Goal: Submit feedback/report problem: Leave review/rating

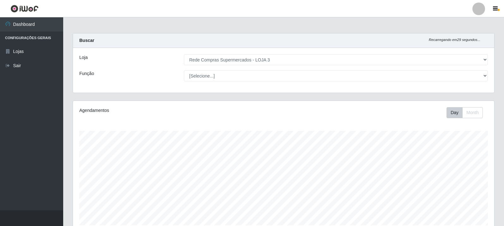
select select "162"
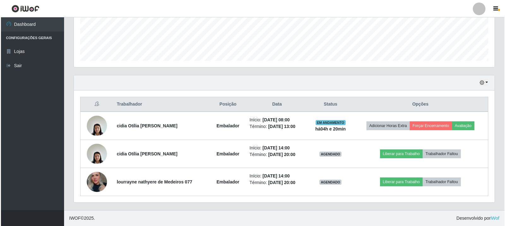
scroll to position [131, 421]
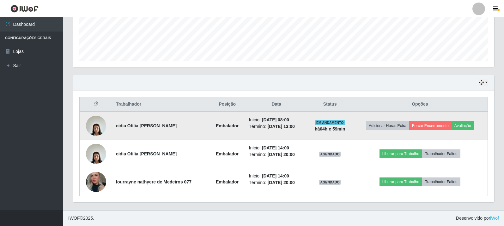
click at [465, 121] on td "Adicionar Horas Extra Forçar Encerramento Avaliação" at bounding box center [420, 126] width 136 height 28
click at [465, 129] on button "Avaliação" at bounding box center [462, 126] width 22 height 9
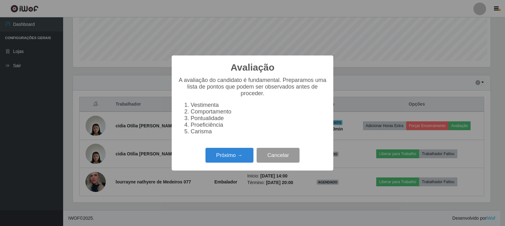
scroll to position [131, 418]
click at [240, 159] on button "Próximo →" at bounding box center [230, 155] width 48 height 15
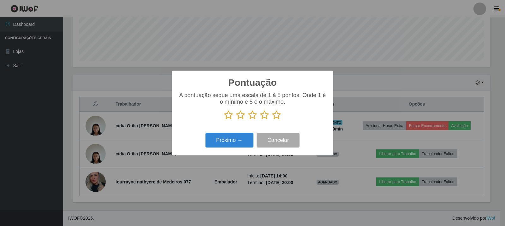
click at [278, 120] on icon at bounding box center [276, 115] width 9 height 9
click at [272, 120] on input "radio" at bounding box center [272, 120] width 0 height 0
click at [246, 138] on button "Próximo →" at bounding box center [230, 140] width 48 height 15
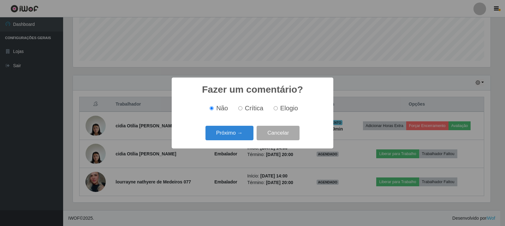
click at [276, 110] on input "Elogio" at bounding box center [276, 108] width 4 height 4
radio input "true"
click at [278, 135] on button "Cancelar" at bounding box center [278, 133] width 43 height 15
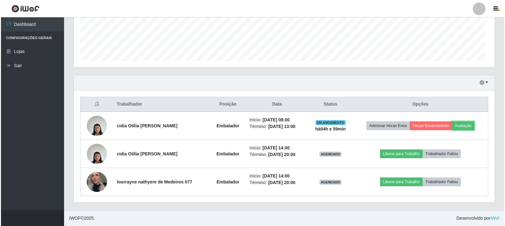
scroll to position [131, 421]
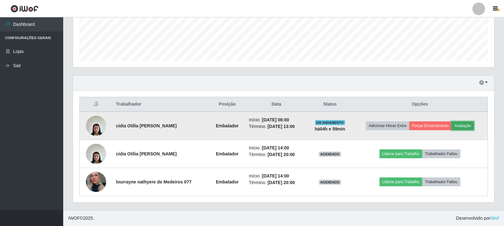
click at [471, 124] on button "Avaliação" at bounding box center [462, 126] width 22 height 9
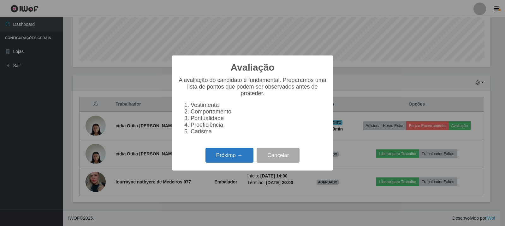
click at [240, 156] on button "Próximo →" at bounding box center [230, 155] width 48 height 15
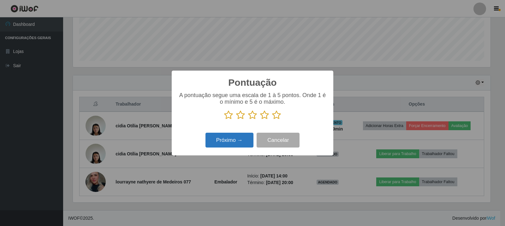
click at [238, 146] on button "Próximo →" at bounding box center [230, 140] width 48 height 15
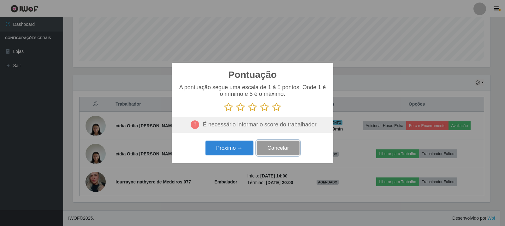
click at [297, 146] on button "Cancelar" at bounding box center [278, 148] width 43 height 15
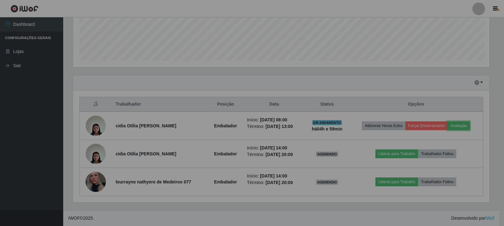
scroll to position [131, 421]
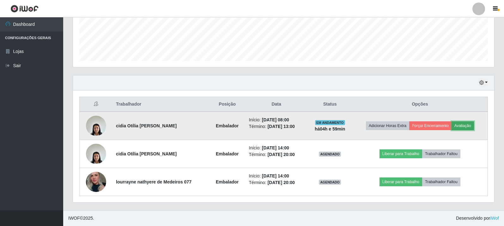
click at [469, 126] on button "Avaliação" at bounding box center [462, 126] width 22 height 9
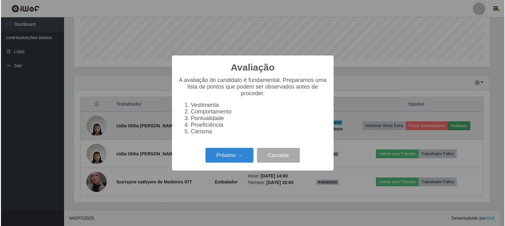
scroll to position [131, 418]
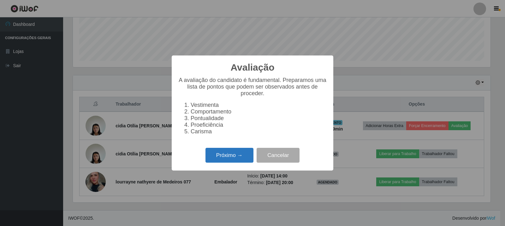
click at [230, 156] on button "Próximo →" at bounding box center [230, 155] width 48 height 15
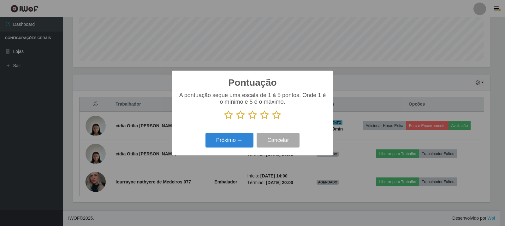
click at [282, 111] on p at bounding box center [252, 115] width 149 height 9
click at [277, 119] on icon at bounding box center [276, 115] width 9 height 9
click at [272, 120] on input "radio" at bounding box center [272, 120] width 0 height 0
click at [237, 139] on button "Próximo →" at bounding box center [230, 140] width 48 height 15
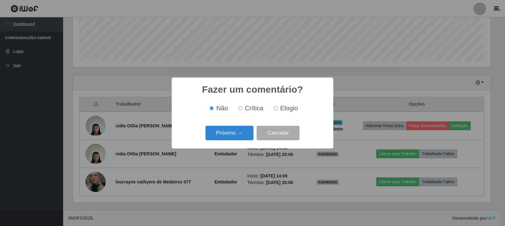
drag, startPoint x: 275, startPoint y: 110, endPoint x: 260, endPoint y: 116, distance: 16.0
click at [275, 110] on input "Elogio" at bounding box center [276, 108] width 4 height 4
radio input "true"
click at [241, 134] on button "Próximo →" at bounding box center [230, 133] width 48 height 15
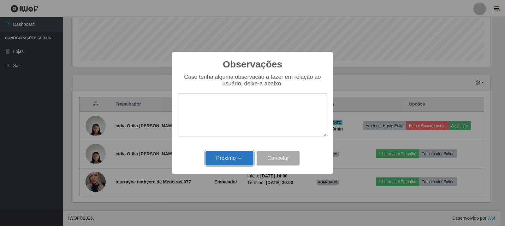
click at [236, 158] on button "Próximo →" at bounding box center [230, 158] width 48 height 15
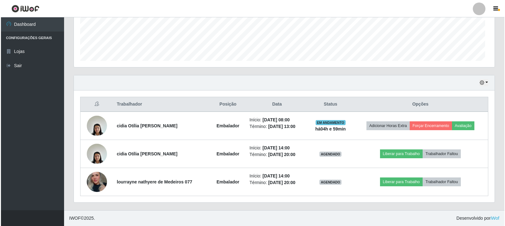
scroll to position [131, 421]
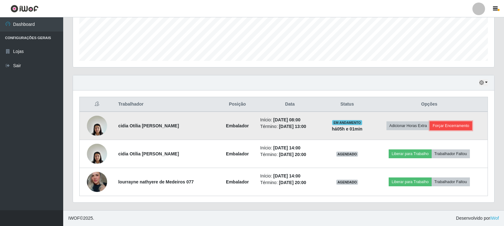
click at [456, 124] on button "Forçar Encerramento" at bounding box center [451, 126] width 42 height 9
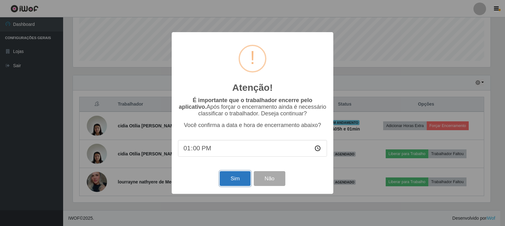
click at [230, 178] on button "Sim" at bounding box center [235, 179] width 31 height 15
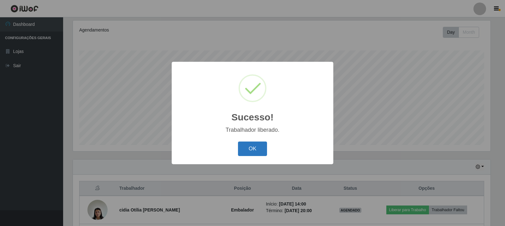
click at [256, 148] on button "OK" at bounding box center [252, 149] width 29 height 15
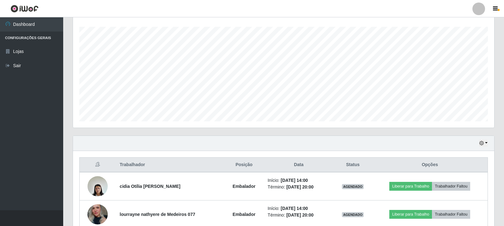
scroll to position [137, 0]
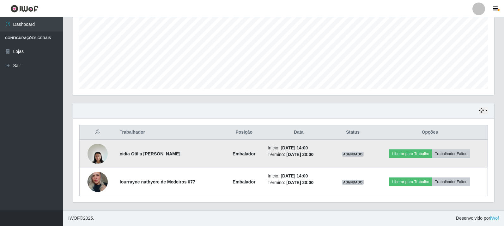
click at [96, 153] on img at bounding box center [98, 154] width 20 height 27
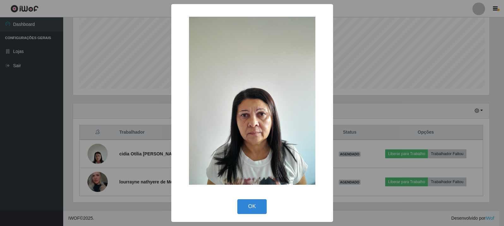
scroll to position [131, 418]
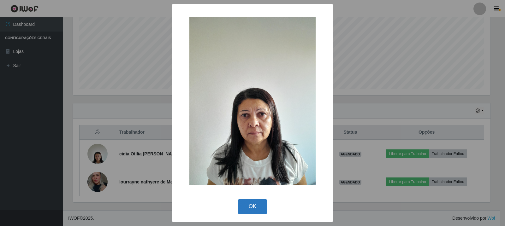
click at [260, 203] on button "OK" at bounding box center [252, 207] width 29 height 15
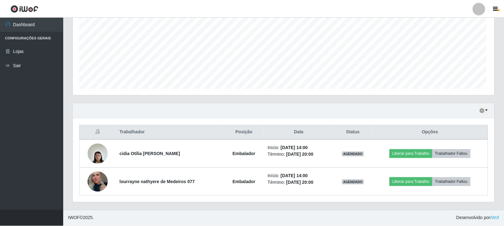
scroll to position [131, 421]
